Goal: Task Accomplishment & Management: Manage account settings

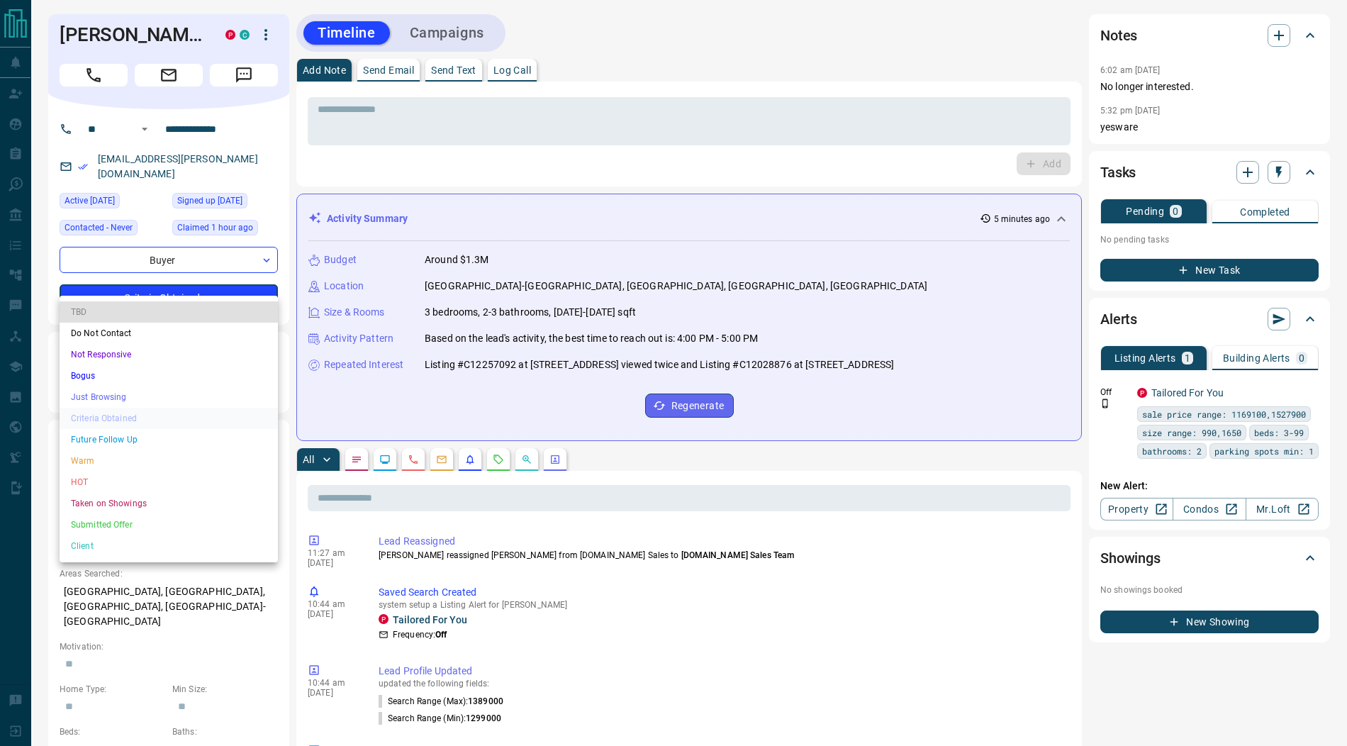
click at [118, 519] on li "Submitted Offer" at bounding box center [169, 524] width 218 height 21
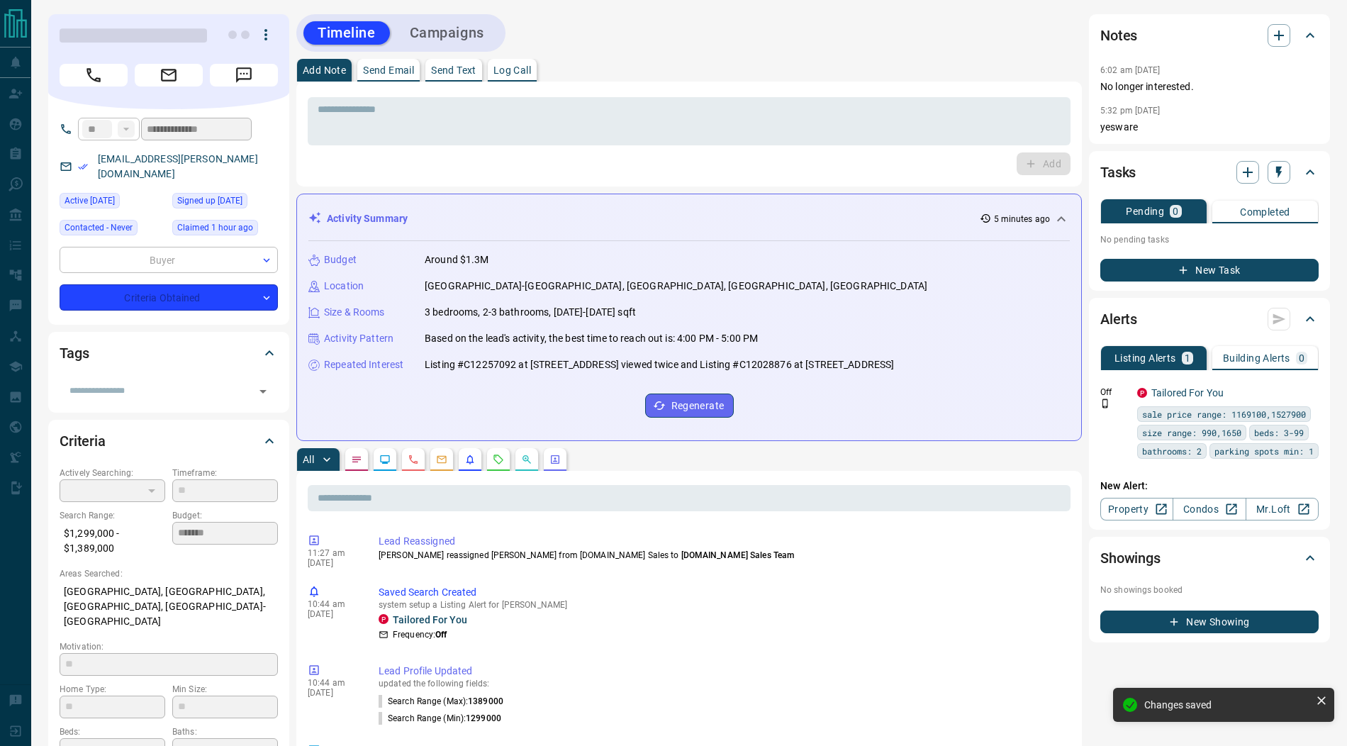
type input "*"
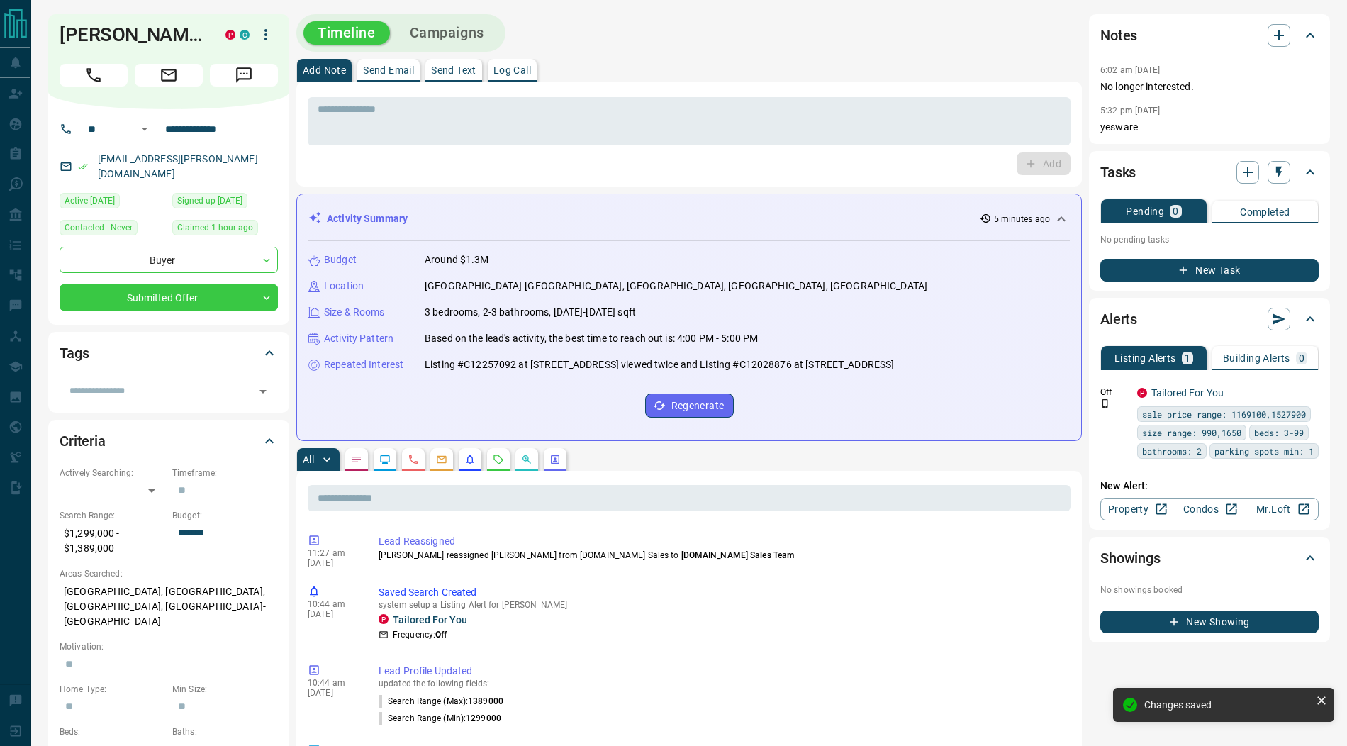
click at [266, 35] on icon "button" at bounding box center [265, 34] width 3 height 11
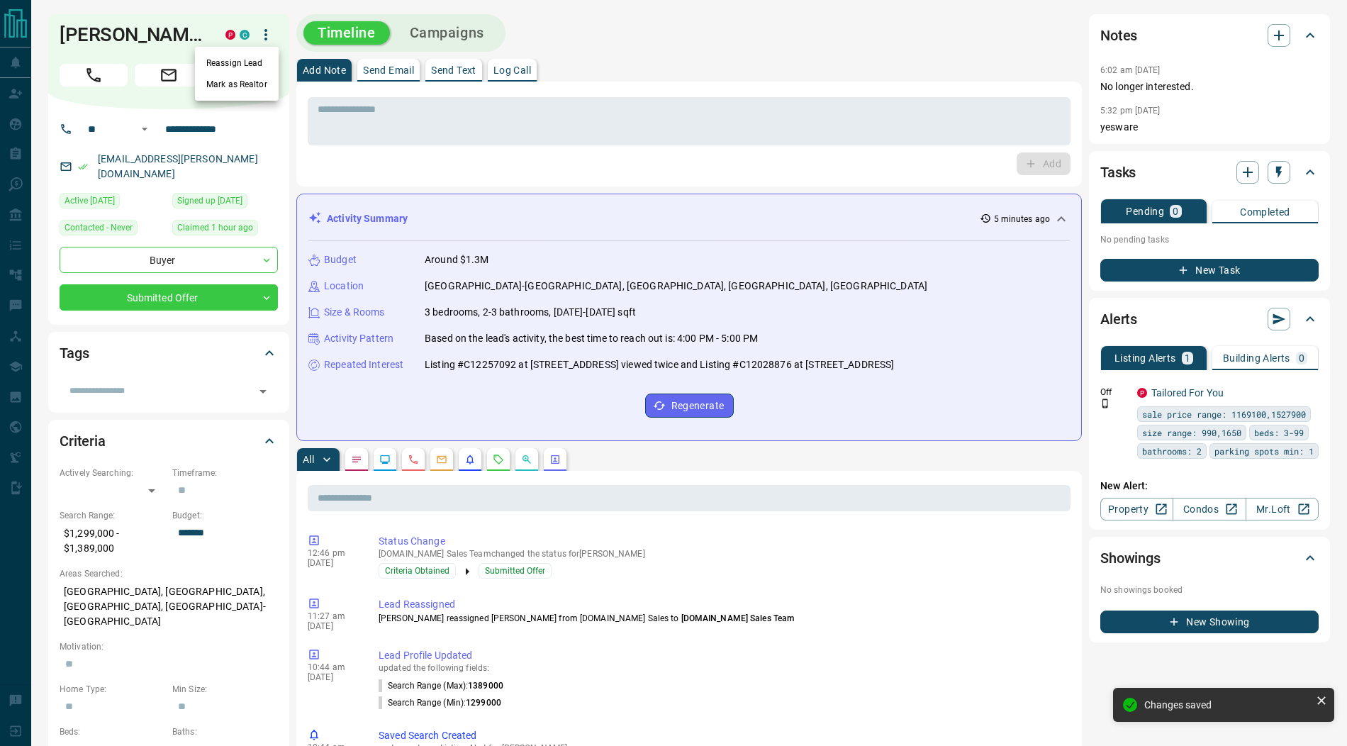
click at [248, 64] on li "Reassign Lead" at bounding box center [237, 62] width 84 height 21
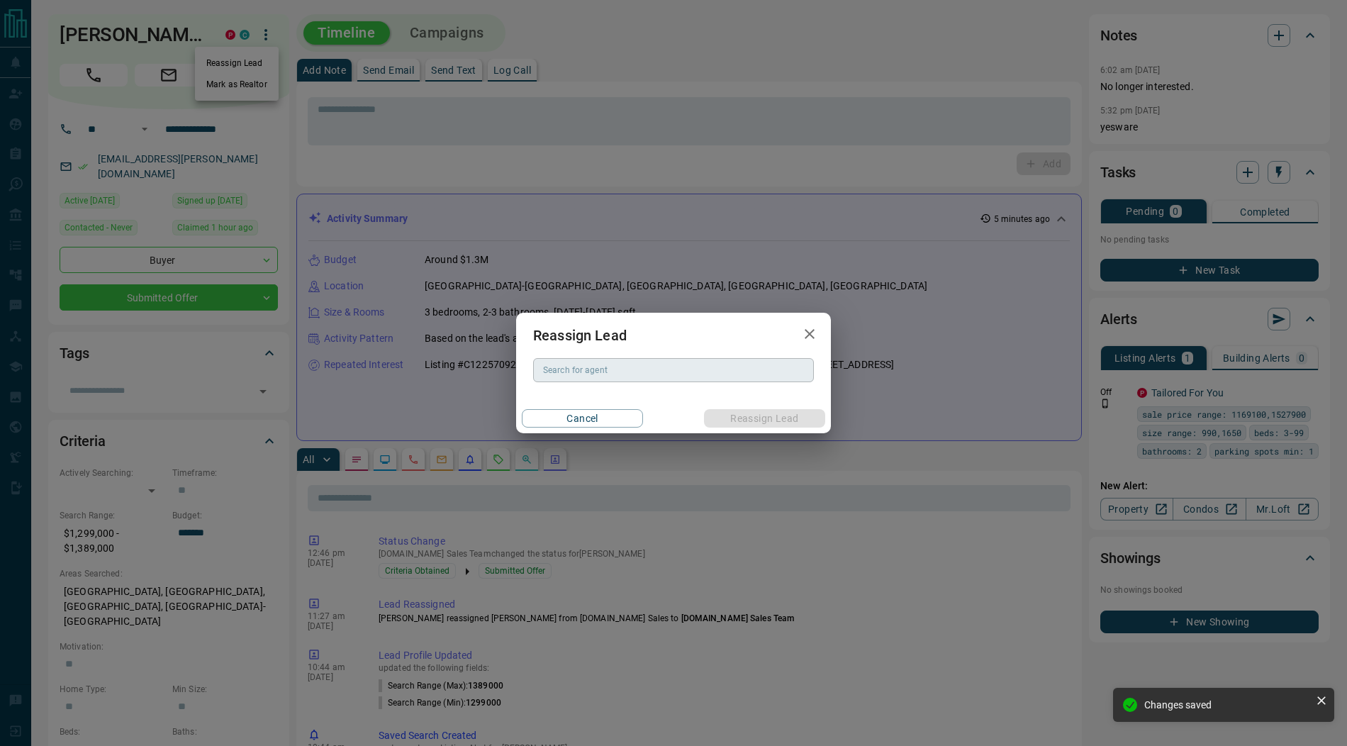
click at [588, 368] on div "Search for agent Search for agent" at bounding box center [673, 370] width 281 height 24
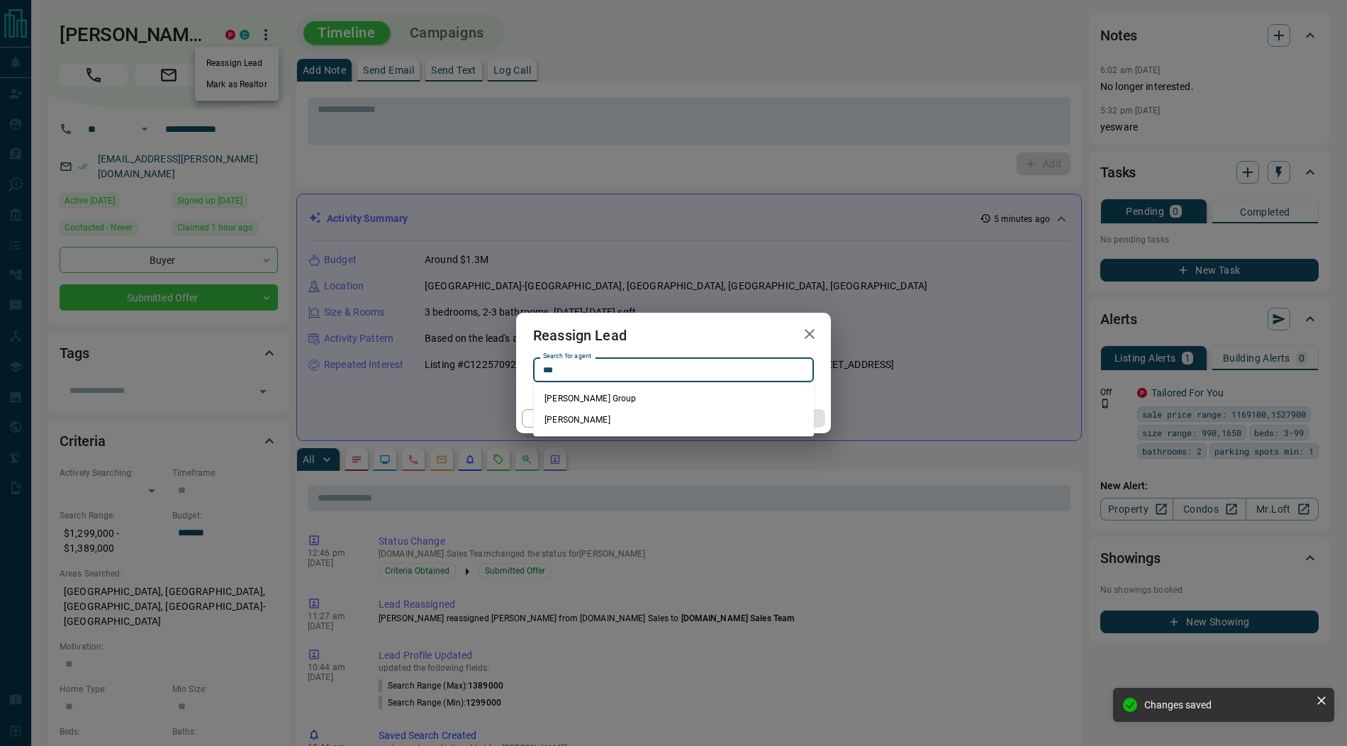
click at [615, 417] on li "[PERSON_NAME]" at bounding box center [673, 419] width 281 height 21
type input "**********"
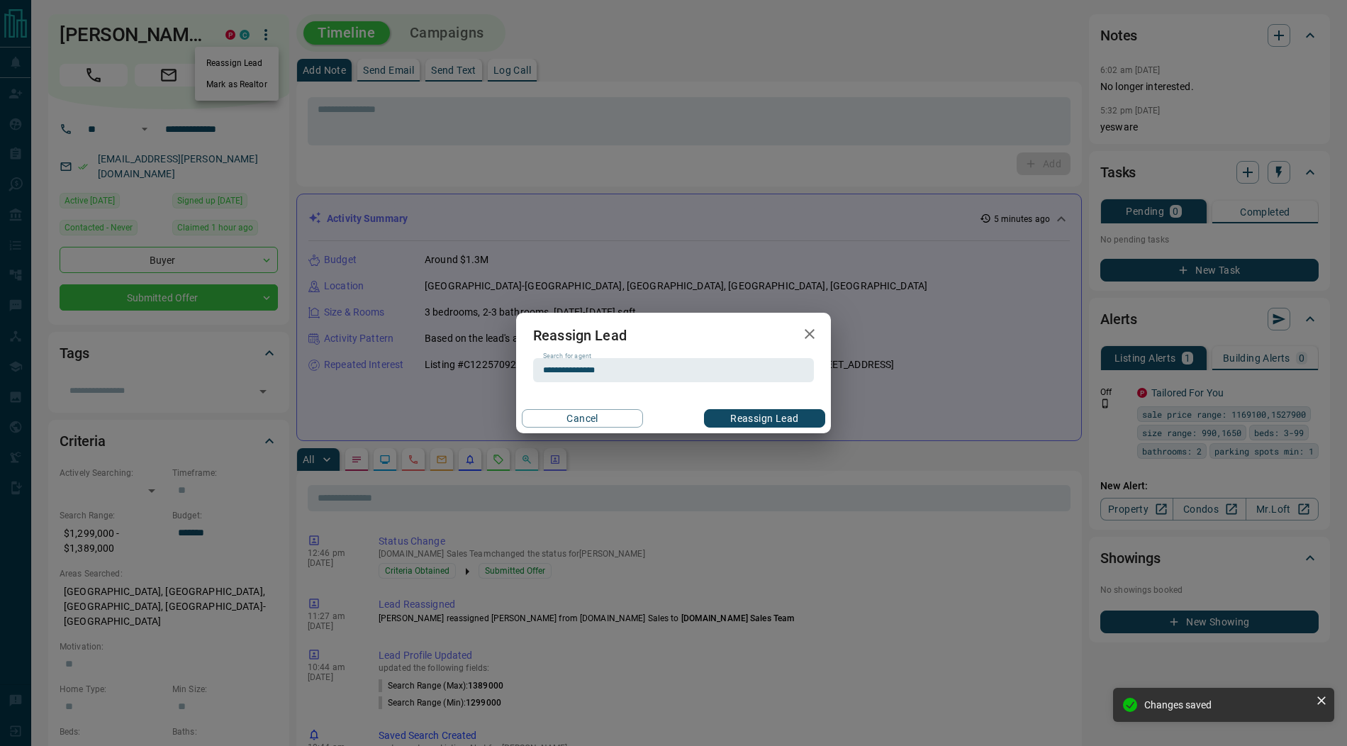
click at [732, 415] on button "Reassign Lead" at bounding box center [764, 418] width 121 height 18
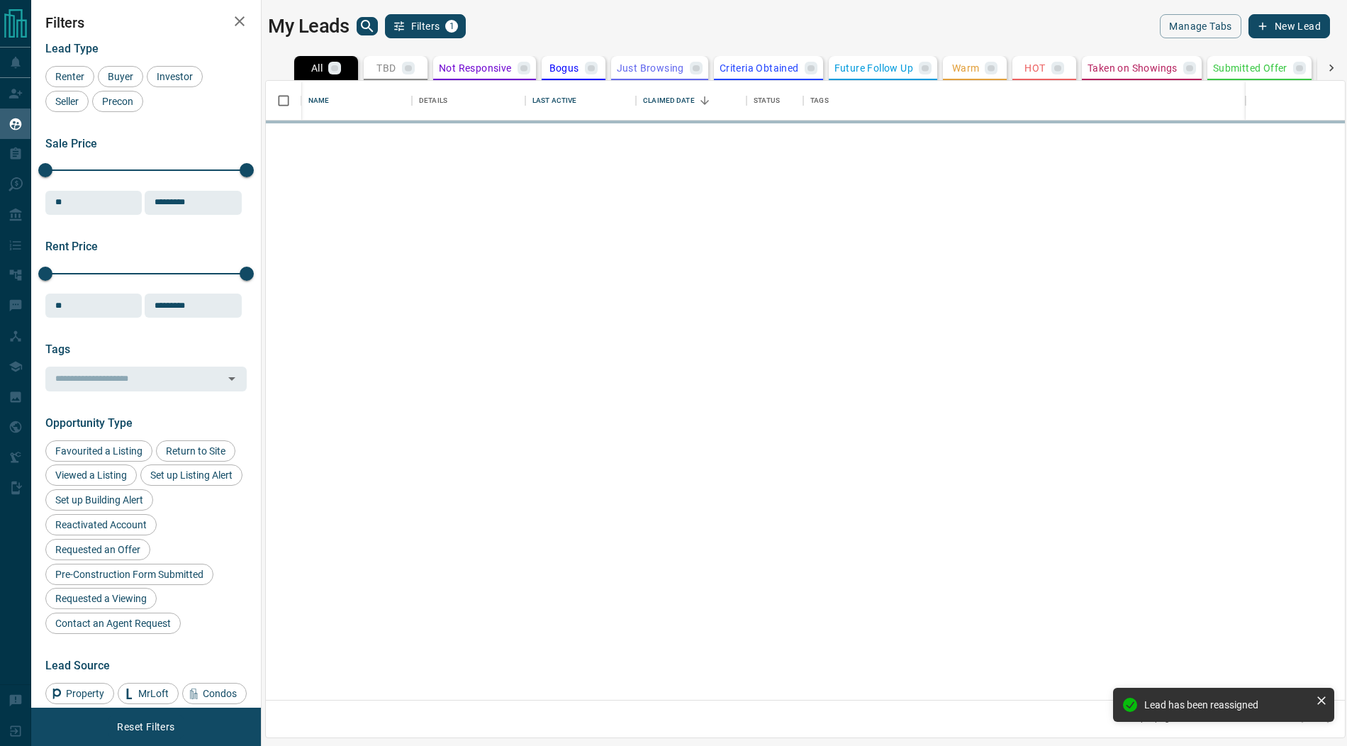
scroll to position [619, 1079]
